Goal: Information Seeking & Learning: Learn about a topic

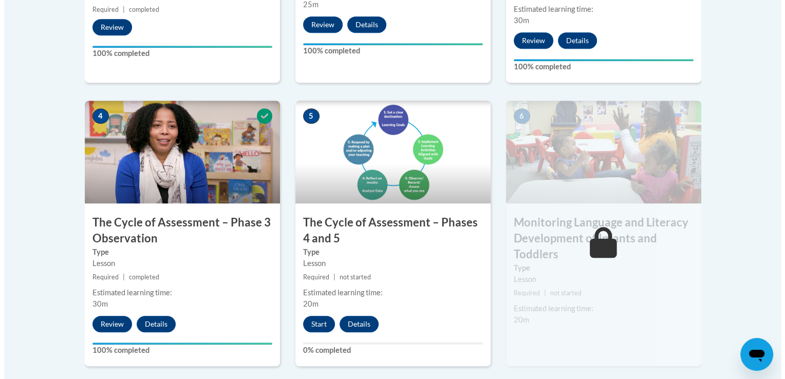
scroll to position [571, 0]
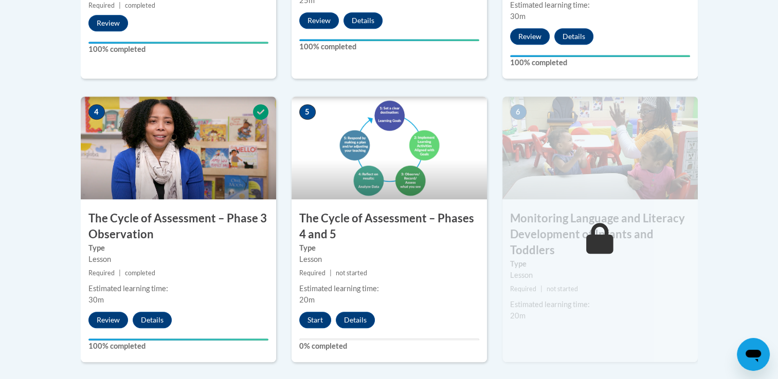
click at [345, 168] on img at bounding box center [388, 148] width 195 height 103
click at [320, 319] on button "Start" at bounding box center [315, 320] width 32 height 16
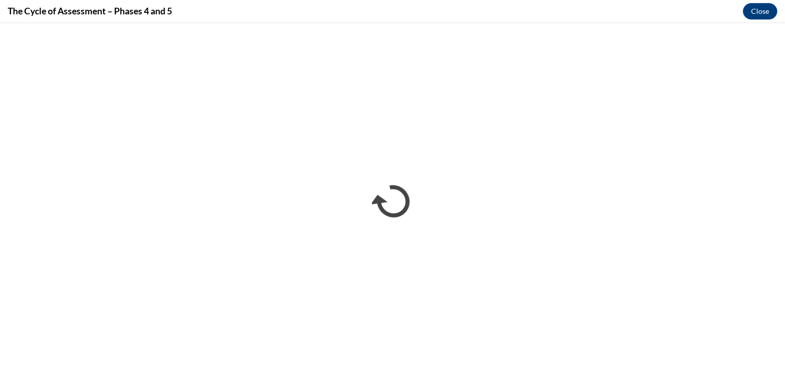
scroll to position [0, 0]
